Goal: Check status: Check status

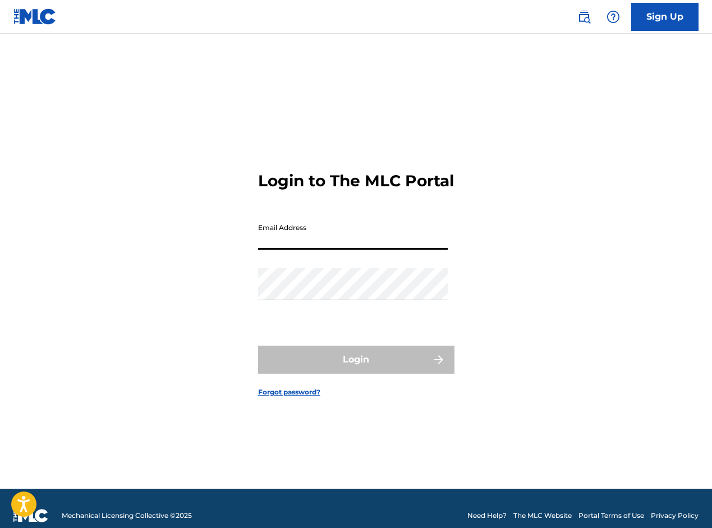
type input "[EMAIL_ADDRESS][DOMAIN_NAME]"
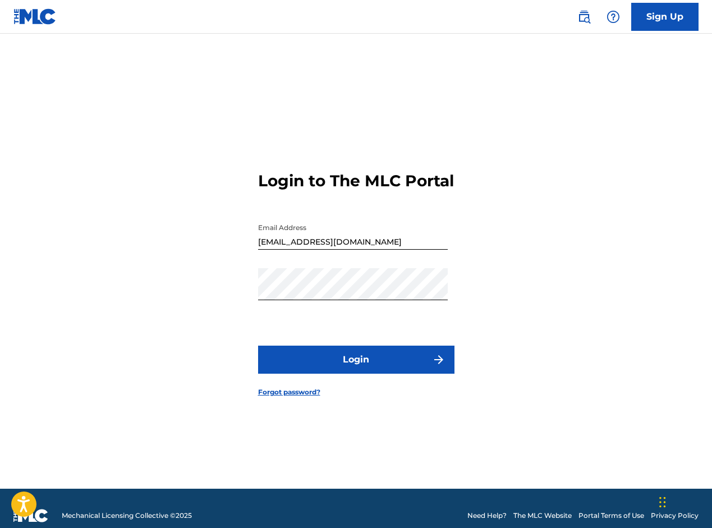
click at [365, 364] on button "Login" at bounding box center [356, 360] width 196 height 28
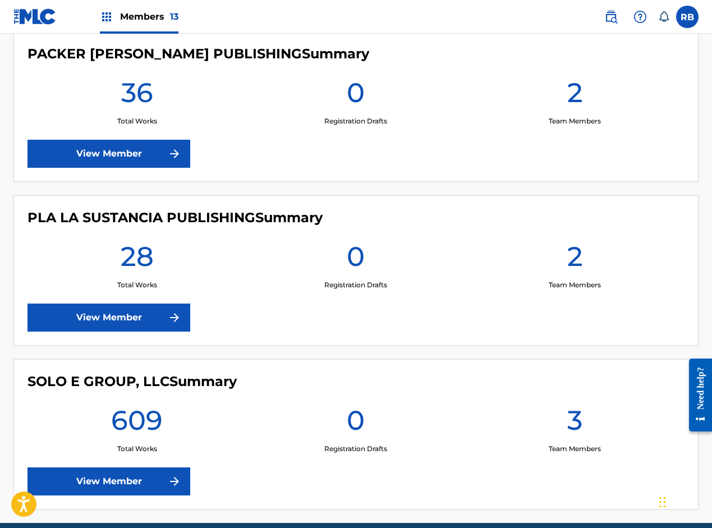
scroll to position [2012, 0]
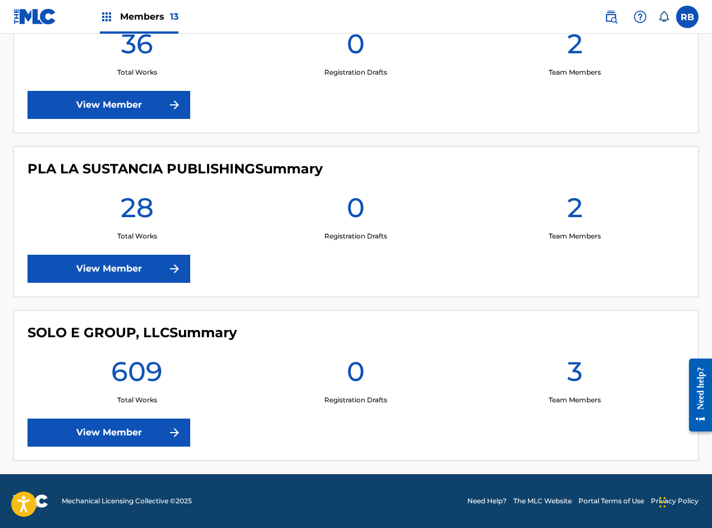
click at [164, 429] on link "View Member" at bounding box center [108, 432] width 163 height 28
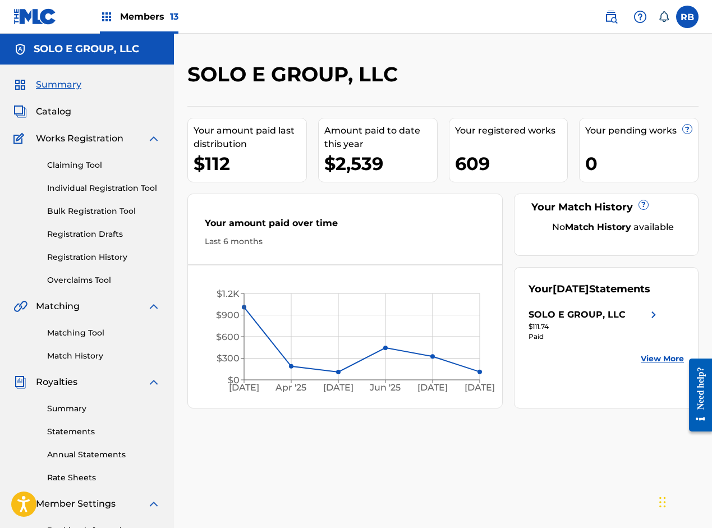
click at [58, 109] on span "Catalog" at bounding box center [53, 111] width 35 height 13
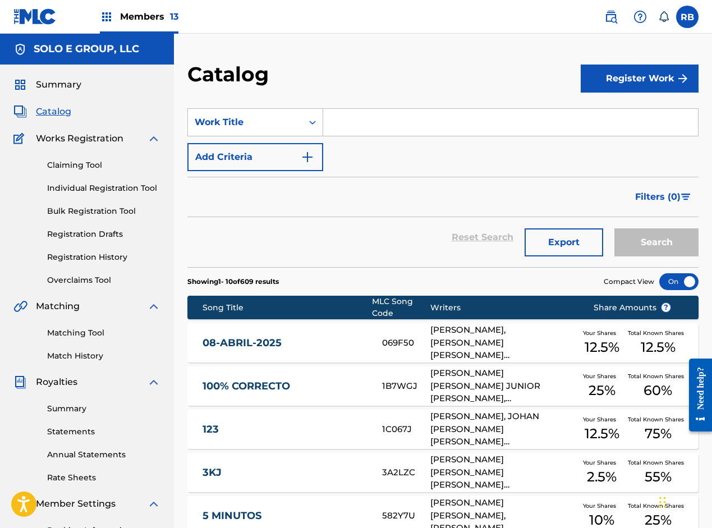
click at [391, 128] on input "Search Form" at bounding box center [510, 122] width 375 height 27
click at [393, 127] on input "Search Form" at bounding box center [510, 122] width 375 height 27
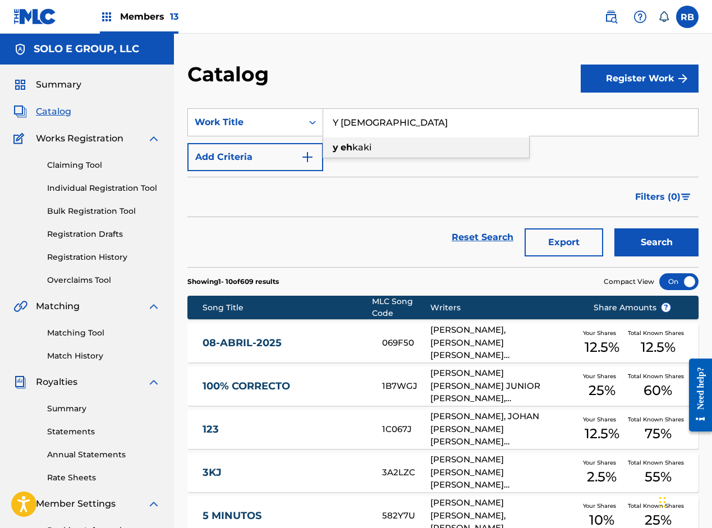
click at [376, 146] on div "y eh kaki" at bounding box center [426, 147] width 206 height 20
type input "y eh kaki"
click at [666, 241] on button "Search" at bounding box center [656, 242] width 84 height 28
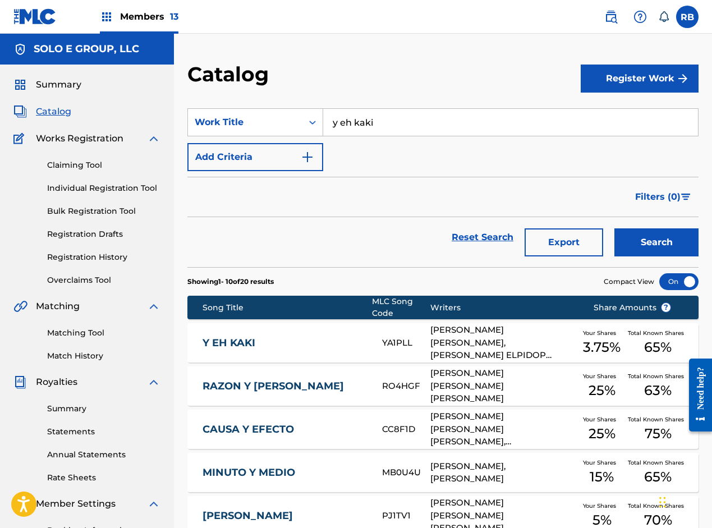
click at [87, 257] on link "Registration History" at bounding box center [103, 257] width 113 height 12
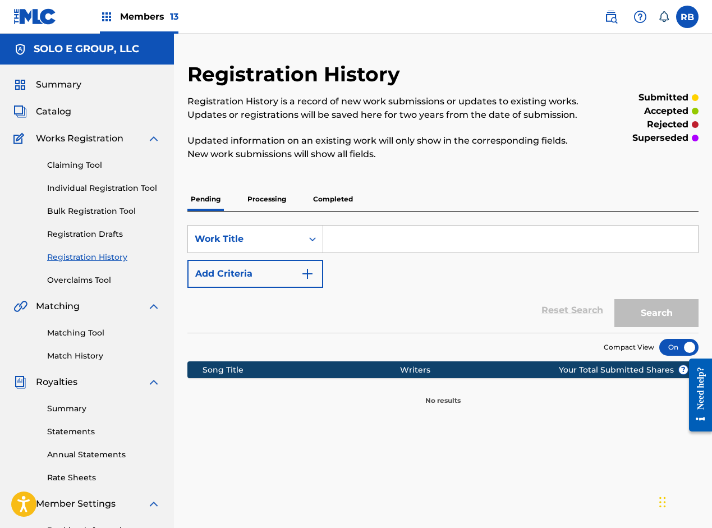
click at [248, 200] on p "Processing" at bounding box center [266, 199] width 45 height 24
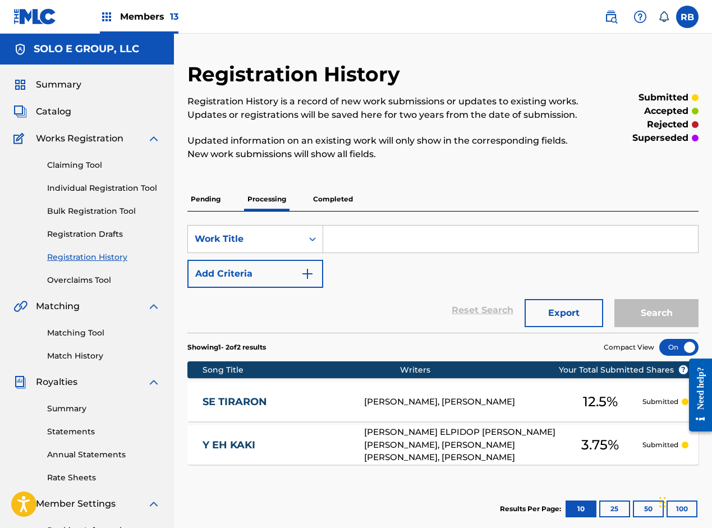
click at [62, 110] on span "Catalog" at bounding box center [53, 111] width 35 height 13
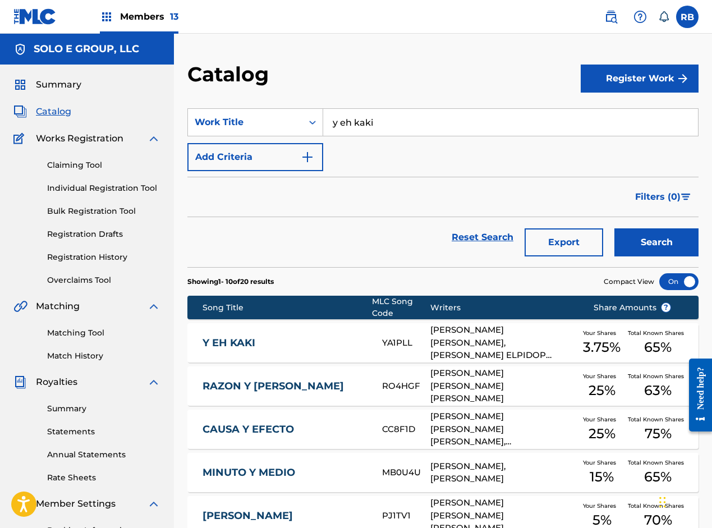
click at [353, 352] on div "Y EH KAKI YA1PLL [PERSON_NAME] [PERSON_NAME], [PERSON_NAME] ELPIDOP [PERSON_NAM…" at bounding box center [442, 342] width 511 height 39
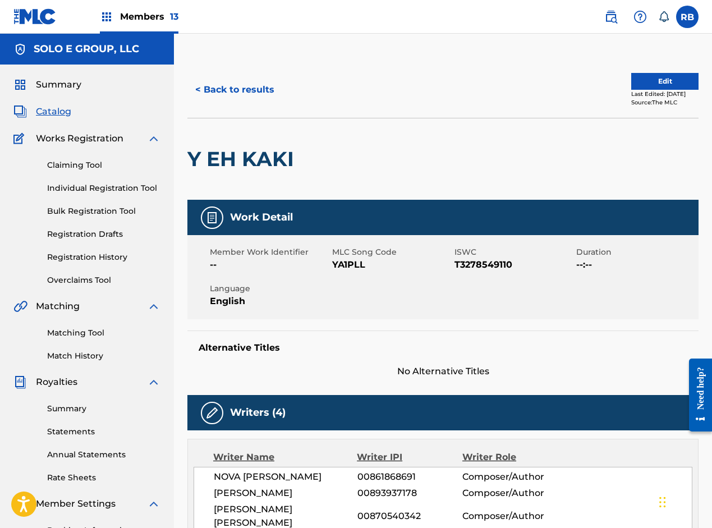
click at [352, 259] on span "YA1PLL" at bounding box center [391, 264] width 119 height 13
copy span "YA1PLL"
click at [95, 255] on link "Registration History" at bounding box center [103, 257] width 113 height 12
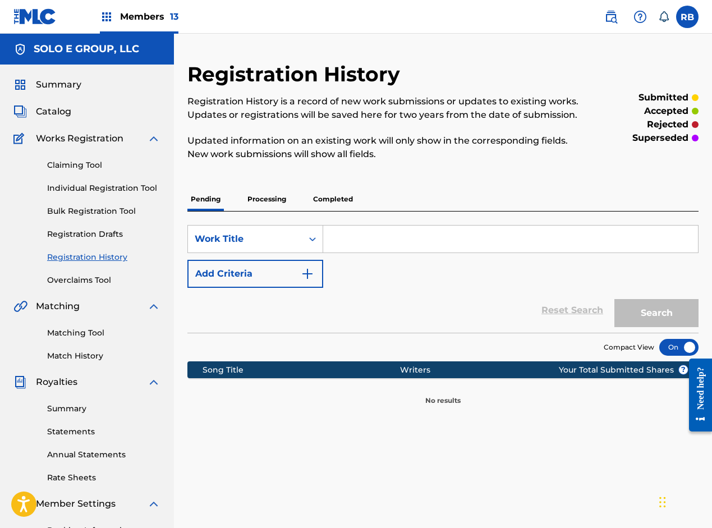
click at [263, 204] on p "Processing" at bounding box center [266, 199] width 45 height 24
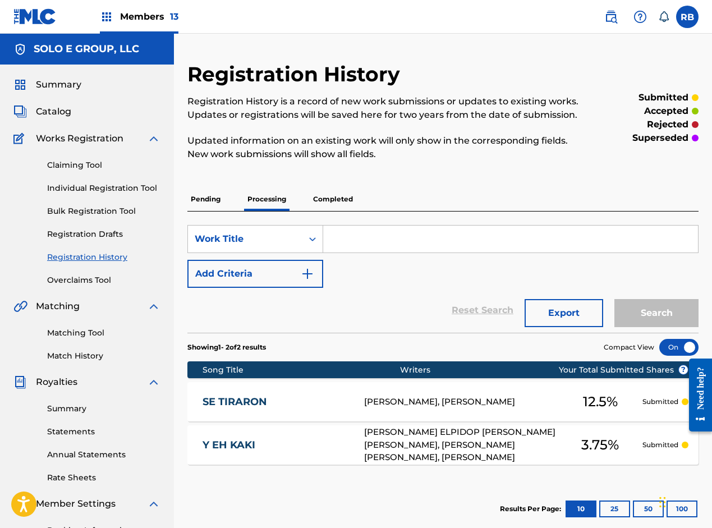
click at [291, 436] on div "Y EH [PERSON_NAME] ELPIDOP [PERSON_NAME] [PERSON_NAME], [PERSON_NAME] [PERSON_N…" at bounding box center [442, 444] width 511 height 39
